Goal: Navigation & Orientation: Understand site structure

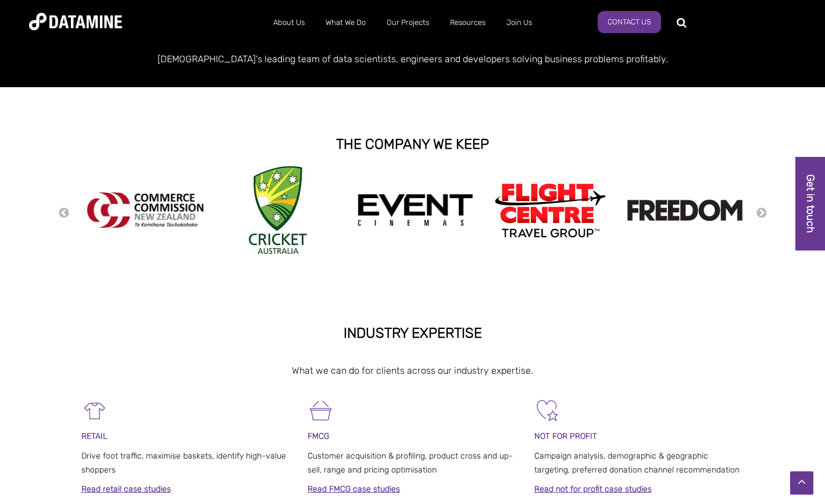
scroll to position [208, 0]
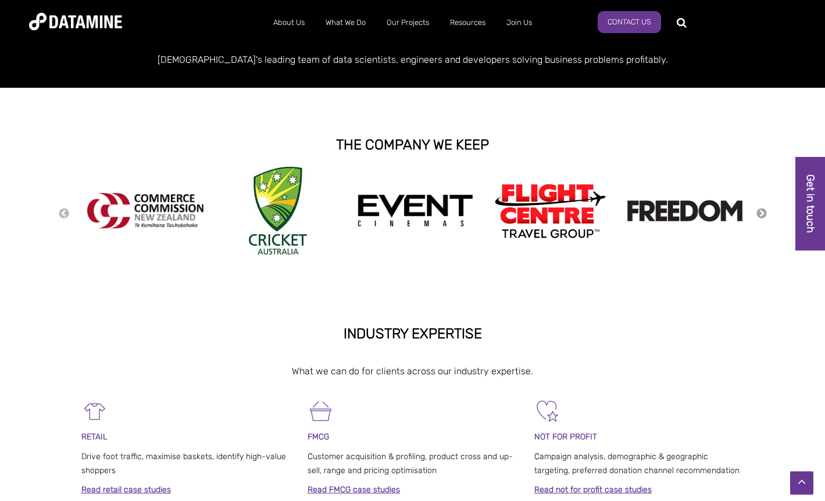
click at [758, 215] on button "Next" at bounding box center [762, 214] width 12 height 13
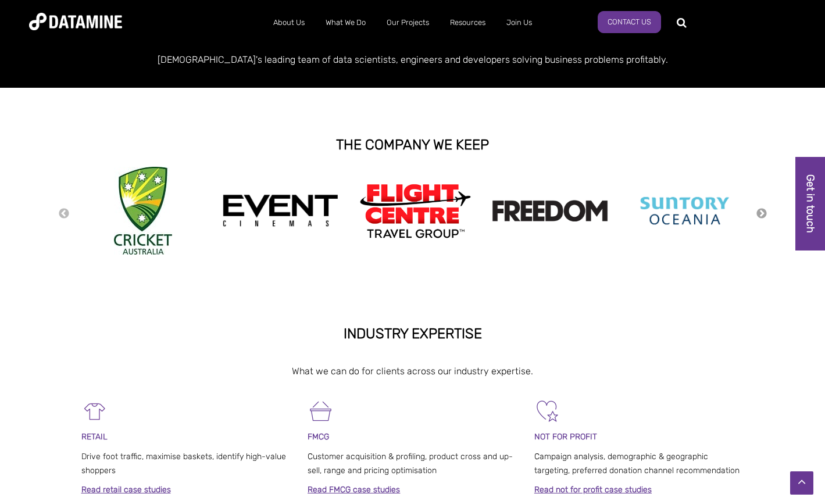
click at [758, 215] on button "Next" at bounding box center [762, 214] width 12 height 13
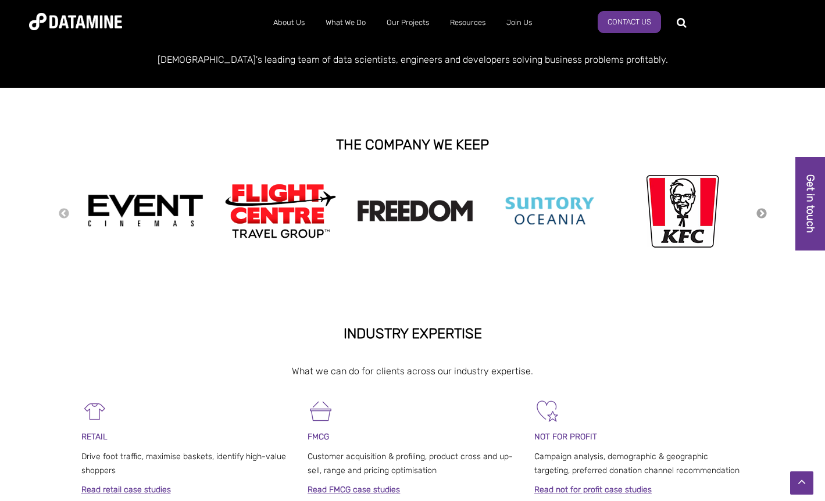
click at [757, 215] on button "Next" at bounding box center [762, 214] width 12 height 13
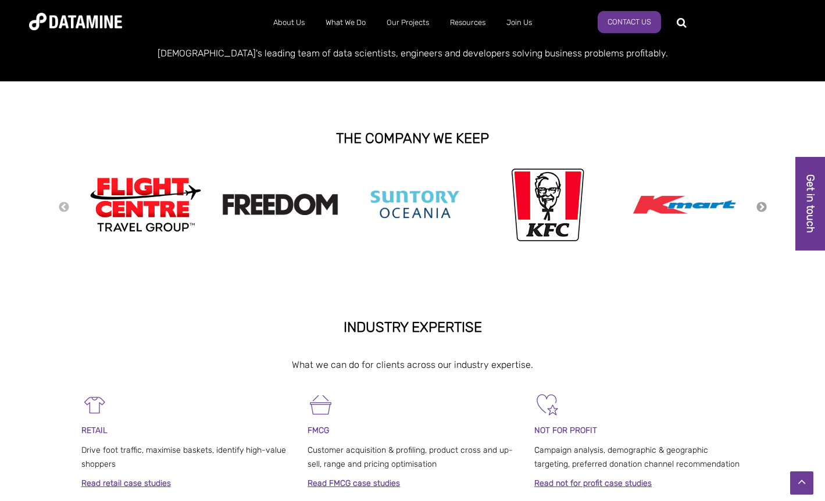
scroll to position [0, 0]
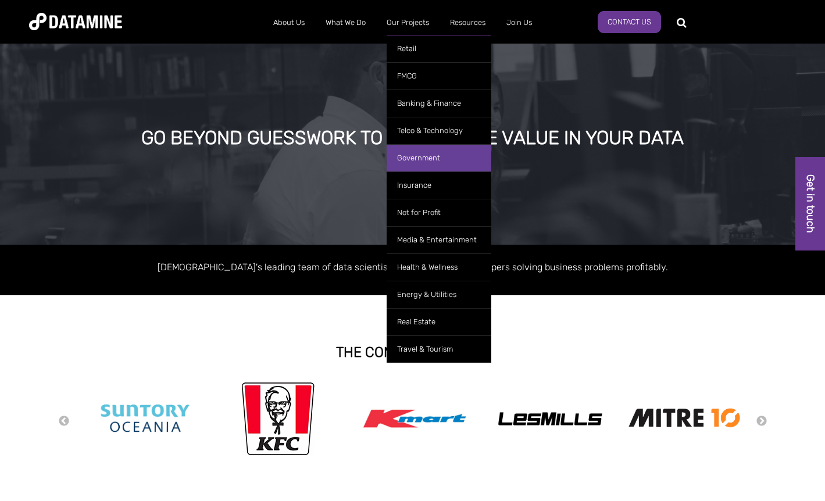
click at [428, 159] on link "Government" at bounding box center [439, 157] width 105 height 27
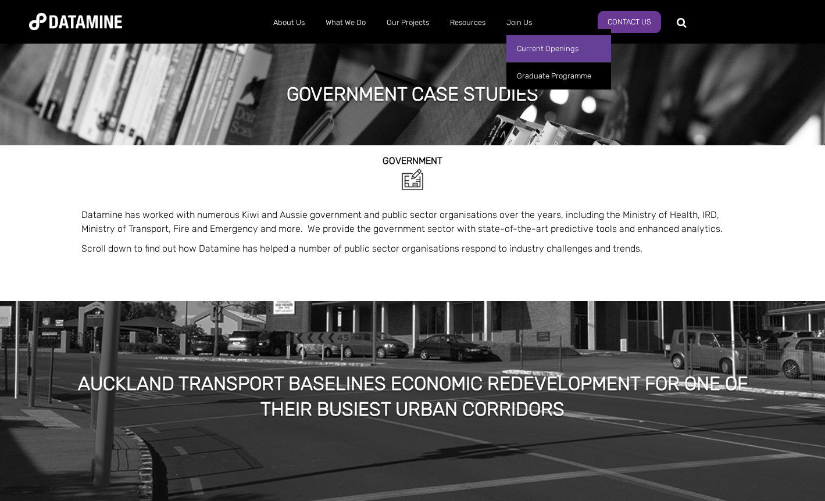
click at [530, 42] on link "Current Openings" at bounding box center [559, 48] width 105 height 27
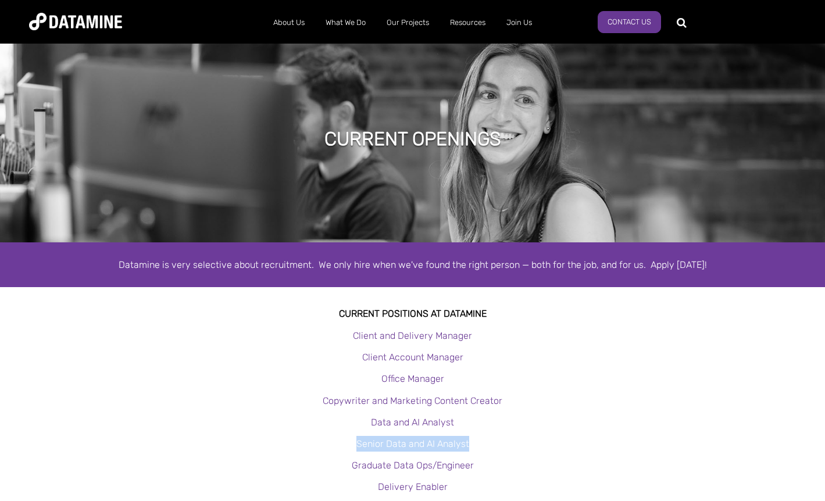
scroll to position [3, 0]
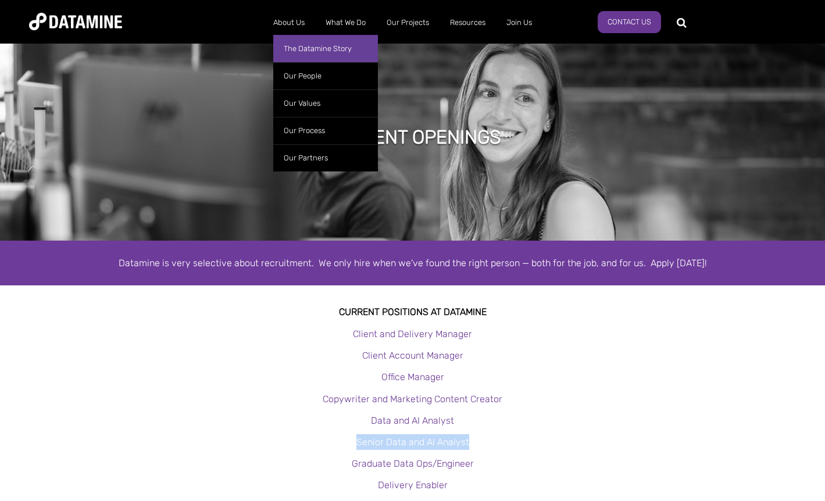
click at [303, 47] on link "The Datamine Story" at bounding box center [325, 48] width 105 height 27
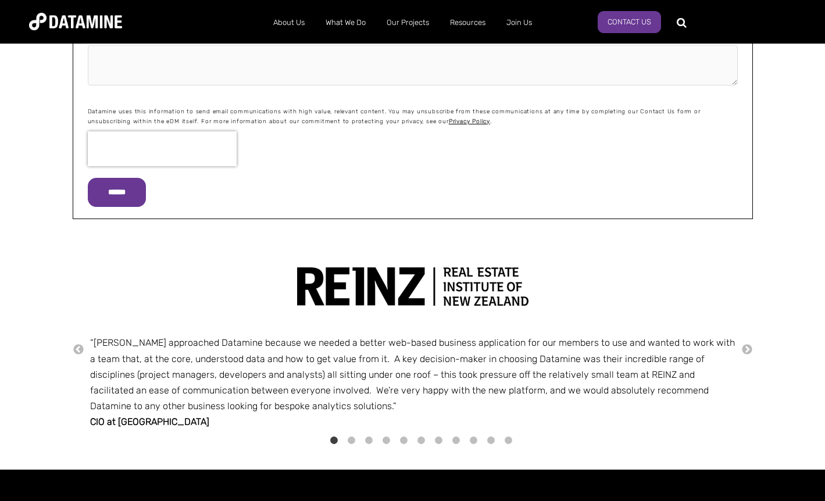
scroll to position [1615, 0]
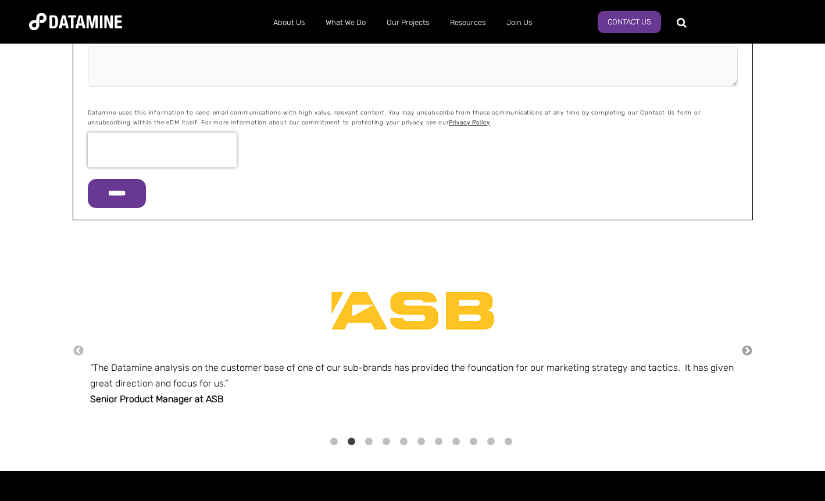
click at [749, 350] on button "→" at bounding box center [748, 351] width 12 height 13
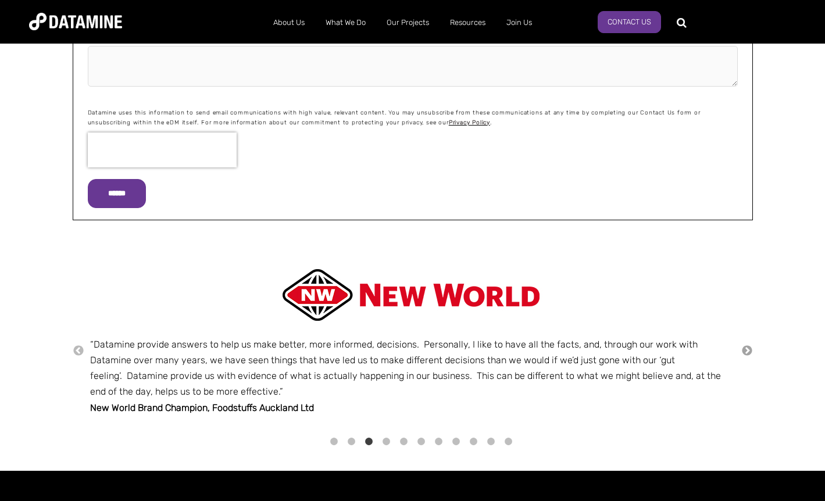
click at [749, 350] on button "→" at bounding box center [748, 351] width 12 height 13
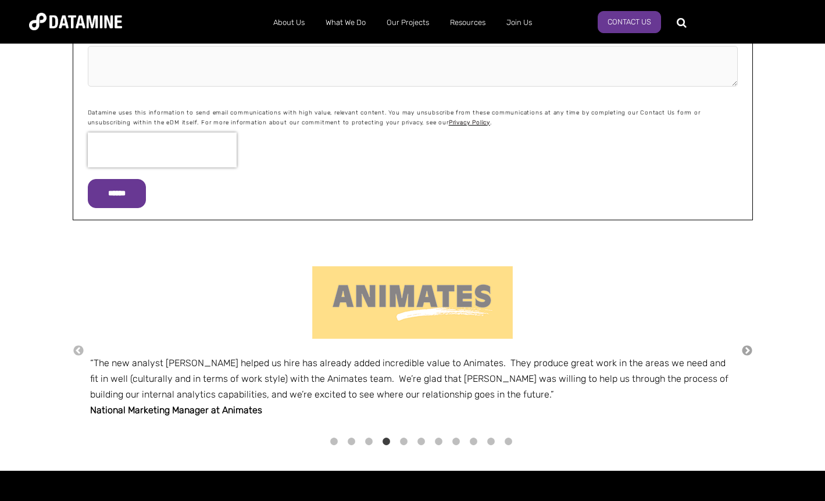
click at [749, 350] on button "→" at bounding box center [748, 351] width 12 height 13
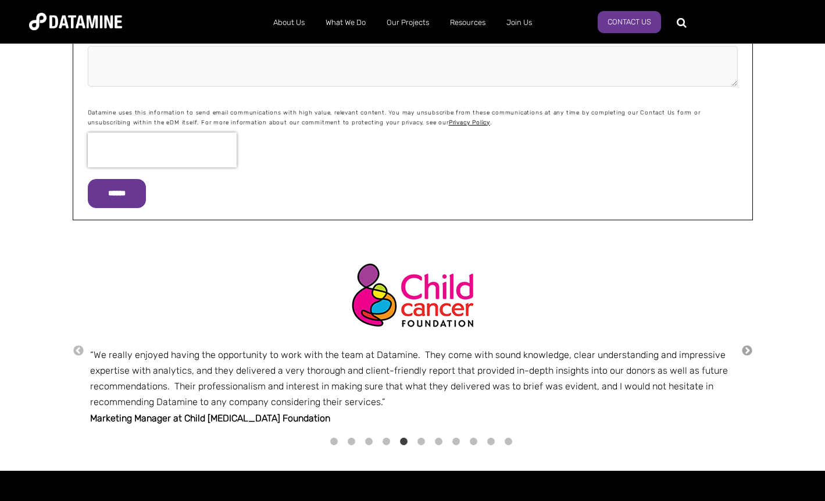
click at [749, 350] on button "→" at bounding box center [748, 351] width 12 height 13
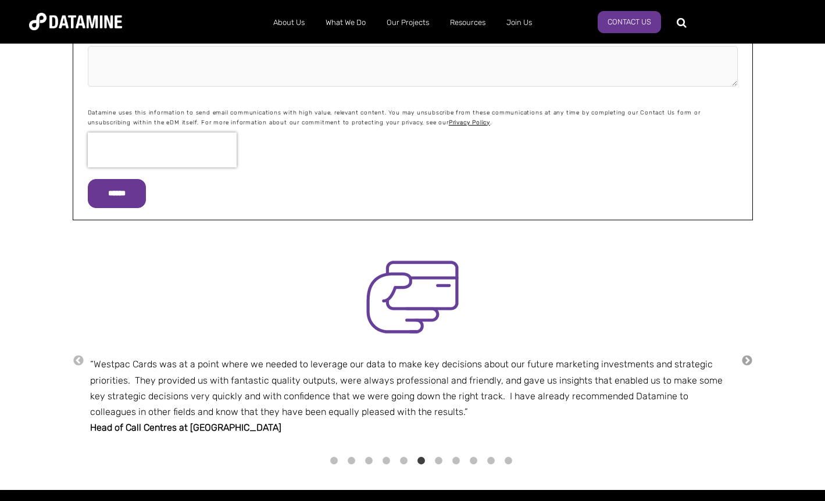
click at [749, 350] on div "← “Datamine provides incredibly useful reports to our business on a regular bas…" at bounding box center [413, 360] width 681 height 213
click at [750, 361] on button "→" at bounding box center [748, 361] width 12 height 13
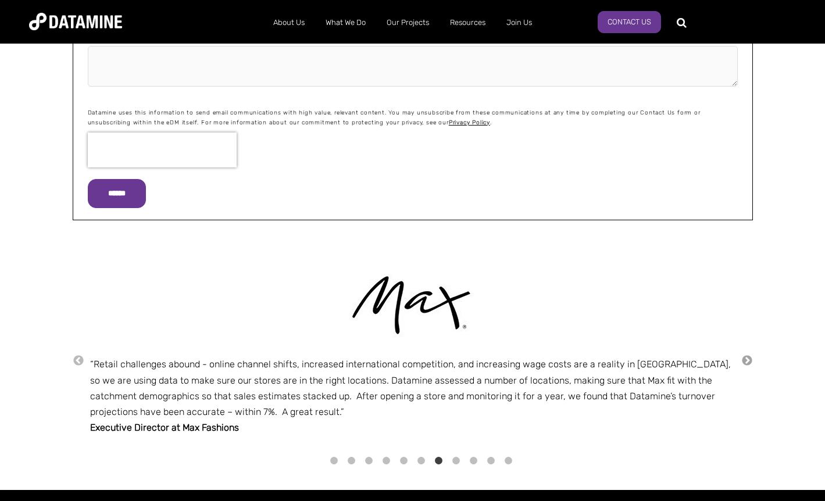
click at [750, 361] on button "→" at bounding box center [748, 361] width 12 height 13
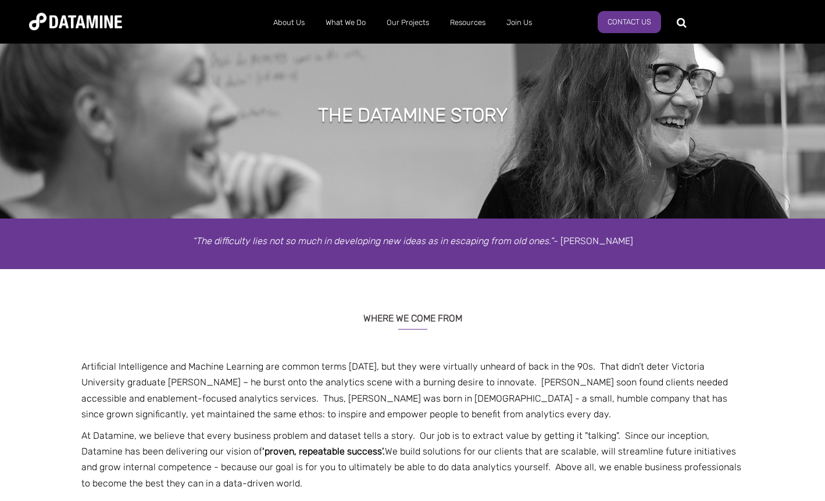
scroll to position [0, 0]
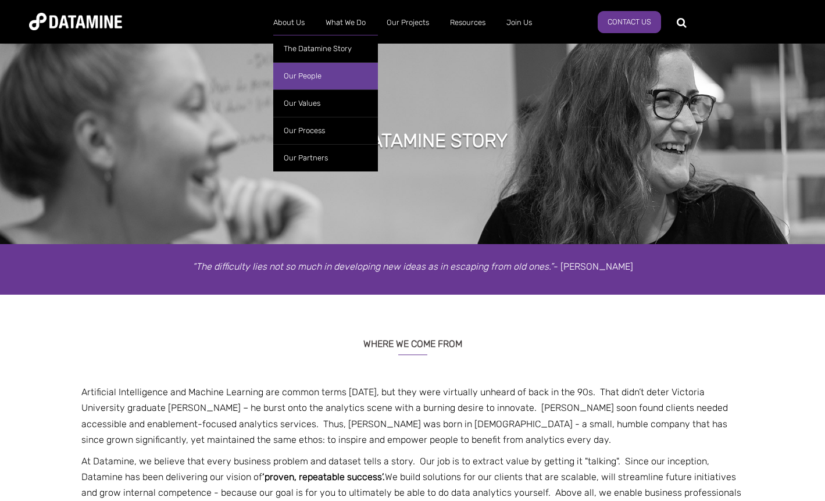
click at [304, 73] on link "Our People" at bounding box center [325, 75] width 105 height 27
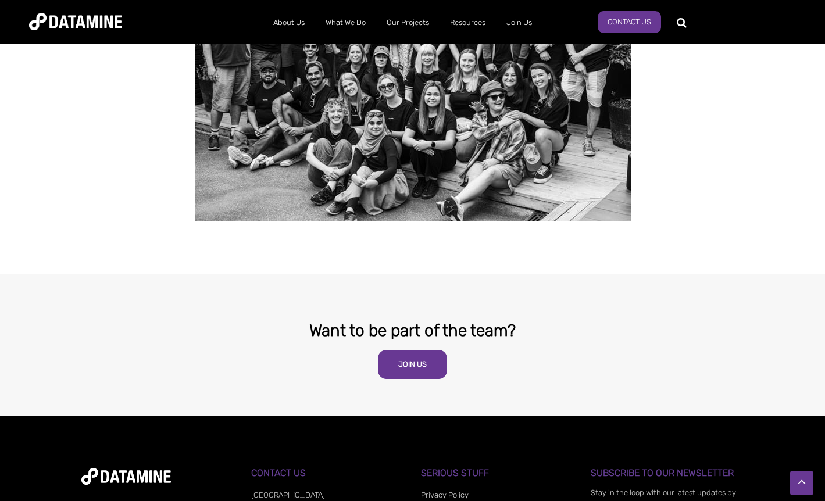
scroll to position [2271, 0]
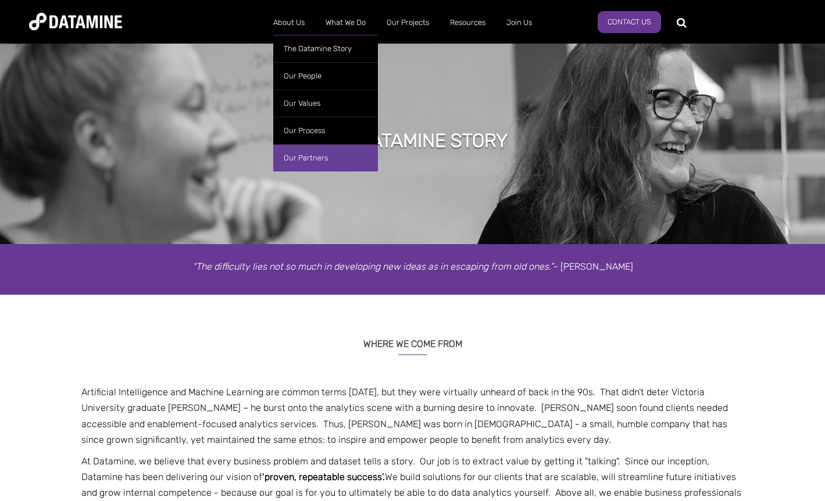
click at [313, 158] on link "Our Partners" at bounding box center [325, 157] width 105 height 27
